Goal: Information Seeking & Learning: Learn about a topic

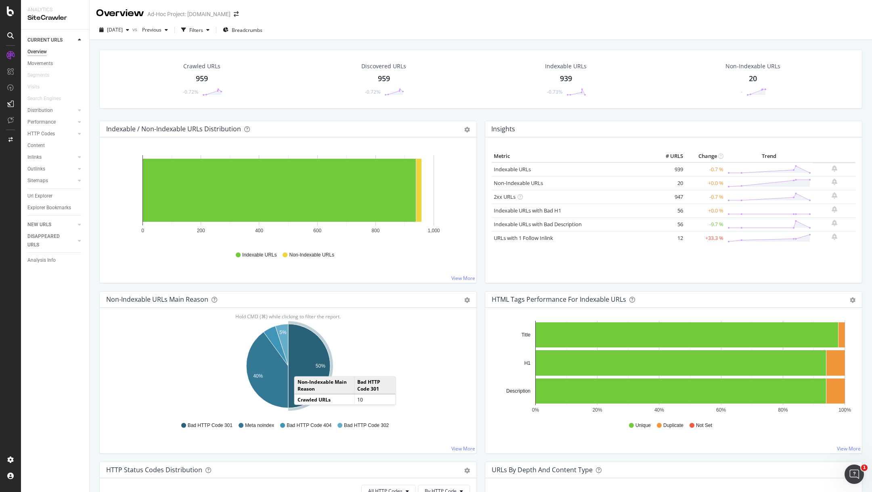
click at [302, 367] on icon "A chart." at bounding box center [309, 366] width 42 height 84
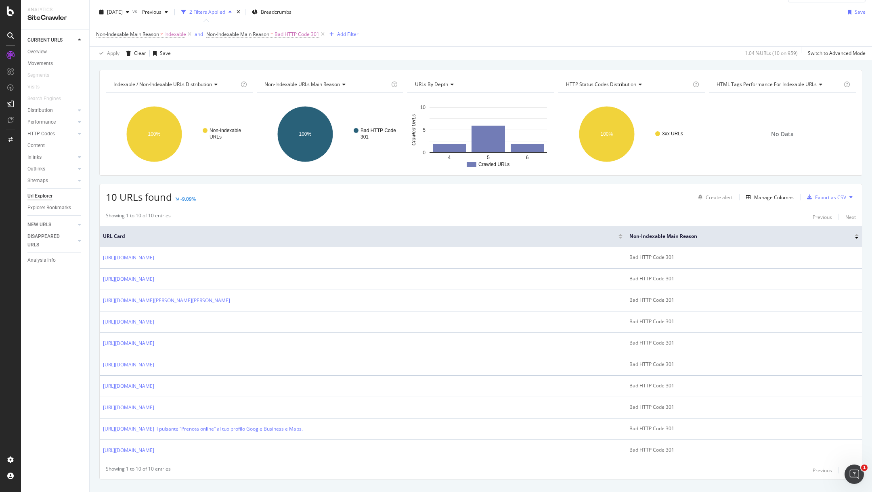
scroll to position [32, 0]
